Goal: Check status

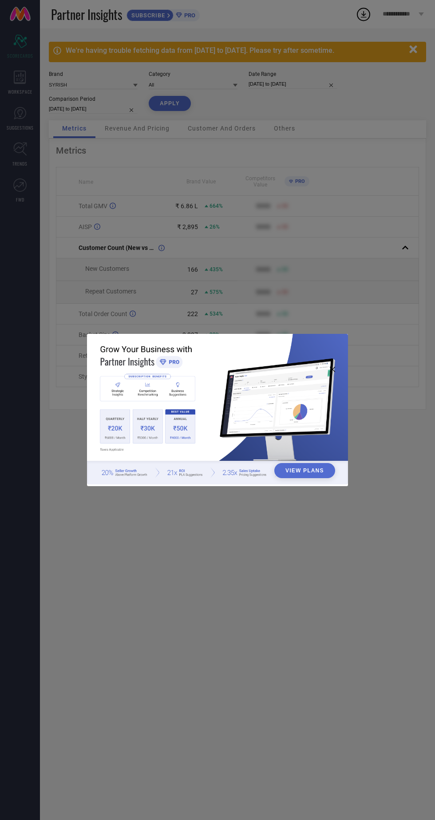
click at [359, 213] on div "View Plans" at bounding box center [217, 410] width 435 height 820
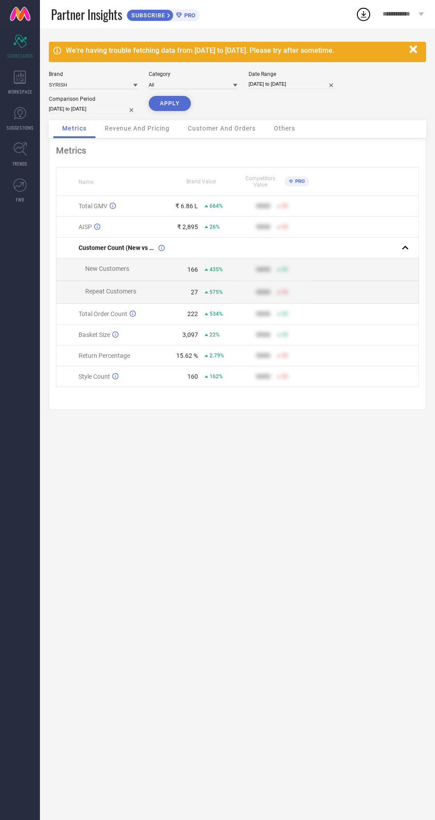
select select "8"
select select "2025"
select select "9"
select select "2025"
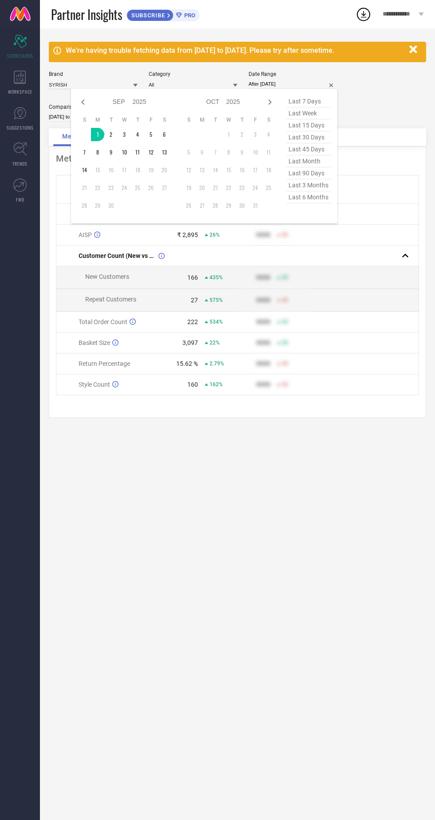
type input "[DATE] to [DATE]"
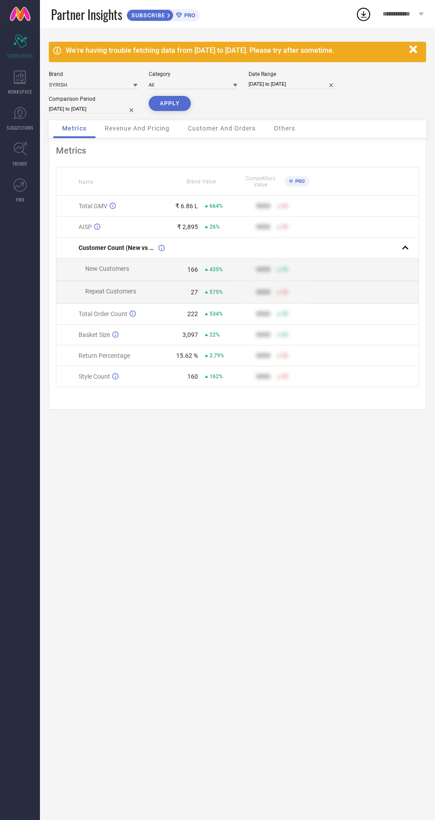
click at [179, 105] on button "APPLY" at bounding box center [170, 103] width 42 height 15
select select "7"
select select "2024"
select select "8"
select select "2024"
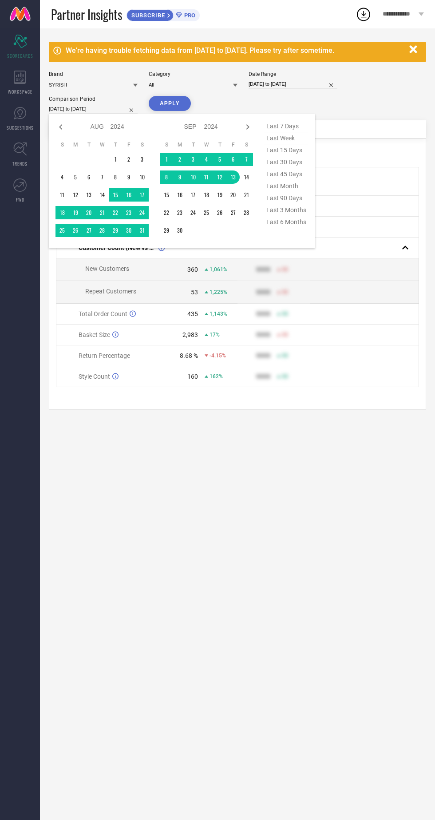
click at [116, 127] on select "2014 2015 2016 2017 2018 2019 2020 2021 2022 2023 2024 2025 2026 2027 2028 2029…" at bounding box center [117, 126] width 14 height 13
select select "7"
select select "2025"
select select "8"
select select "2025"
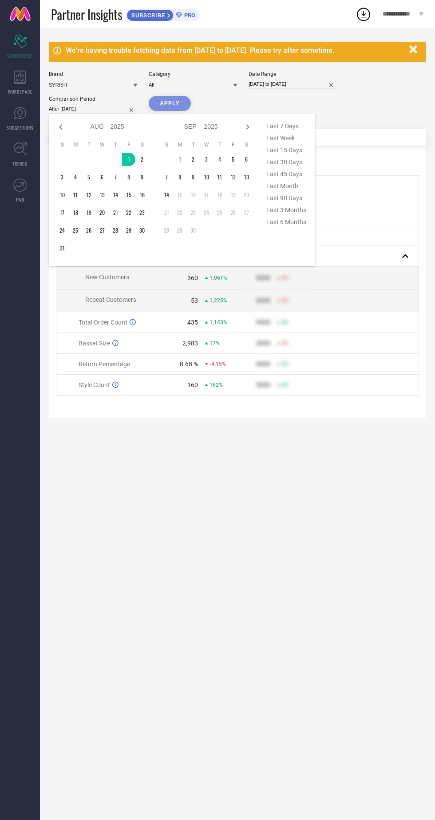
type input "[DATE] to [DATE]"
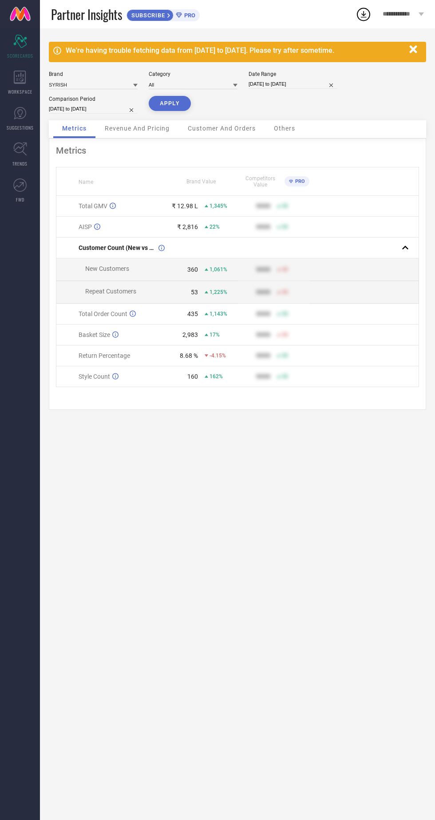
click at [169, 103] on button "APPLY" at bounding box center [170, 103] width 42 height 15
select select "7"
select select "2025"
select select "8"
select select "2025"
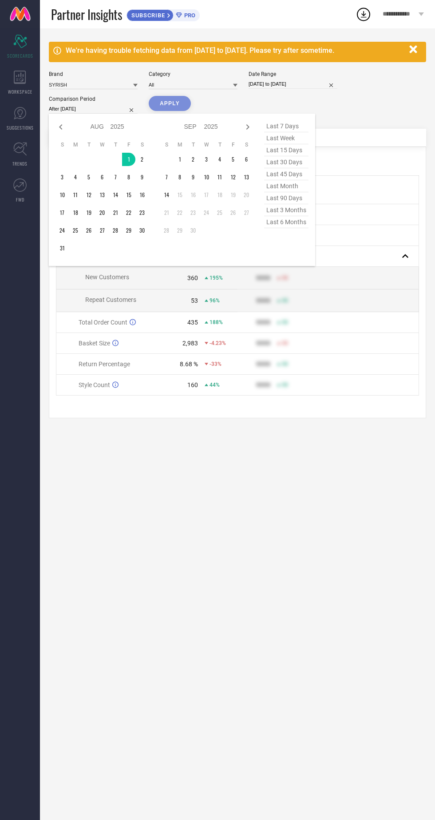
type input "[DATE] to [DATE]"
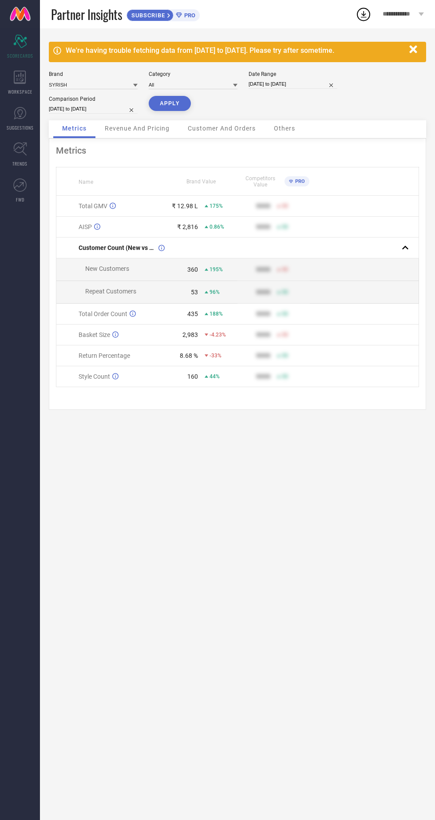
click at [169, 103] on button "APPLY" at bounding box center [170, 103] width 42 height 15
